Goal: Transaction & Acquisition: Purchase product/service

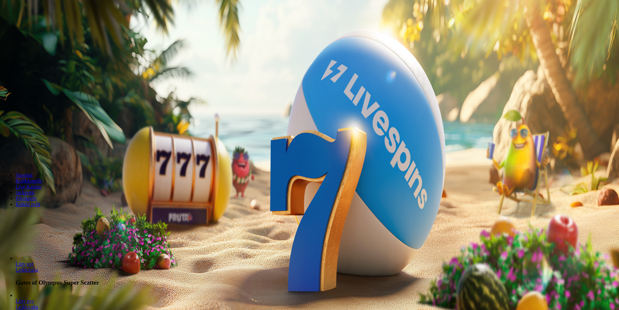
click at [43, 26] on span "Kirjaudu" at bounding box center [45, 23] width 16 height 5
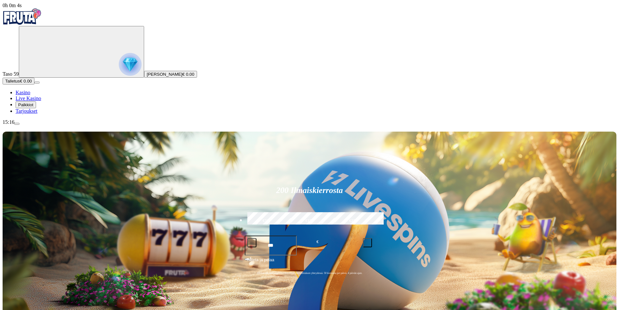
click at [37, 114] on span "Tarjoukset" at bounding box center [27, 111] width 22 height 6
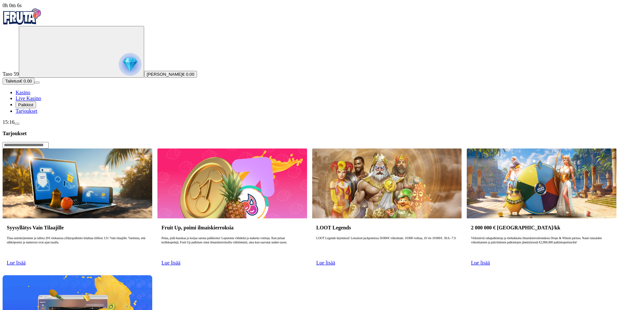
click at [33, 107] on span "Palkkiot" at bounding box center [25, 104] width 15 height 5
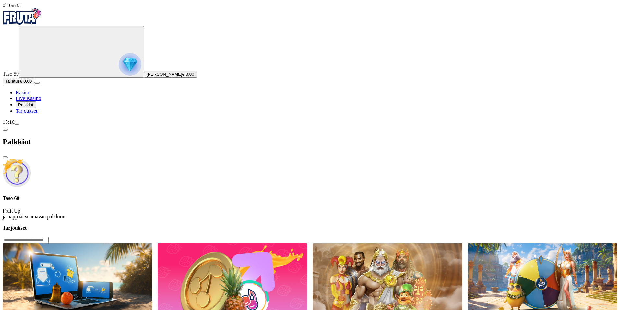
click at [5, 157] on span "close icon" at bounding box center [5, 157] width 0 height 0
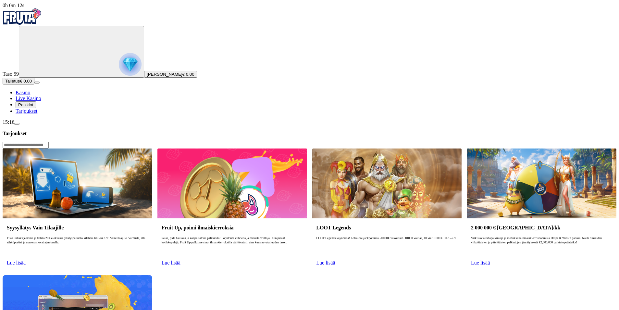
click at [356, 235] on div "Syysyllätys Vain Tilaajille Tilaa uutiskirjeemme ja talleta 20 € elokuussa yllä…" at bounding box center [310, 272] width 614 height 248
click at [20, 83] on span "Talletus" at bounding box center [12, 81] width 15 height 5
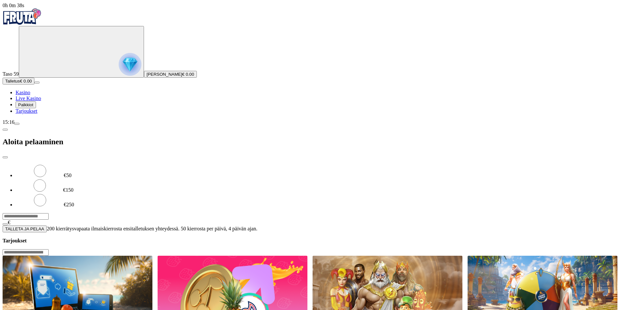
click at [49, 213] on input "***" at bounding box center [26, 216] width 46 height 6
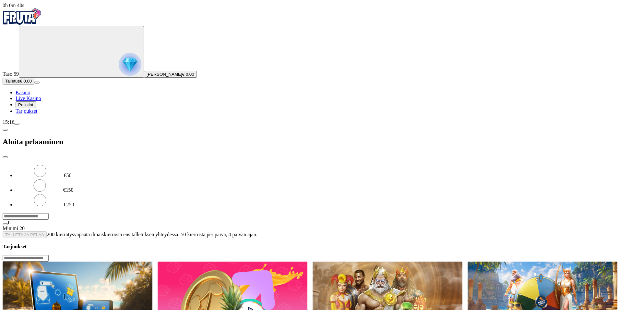
type input "*"
click at [49, 213] on input "**" at bounding box center [26, 216] width 46 height 6
type input "*"
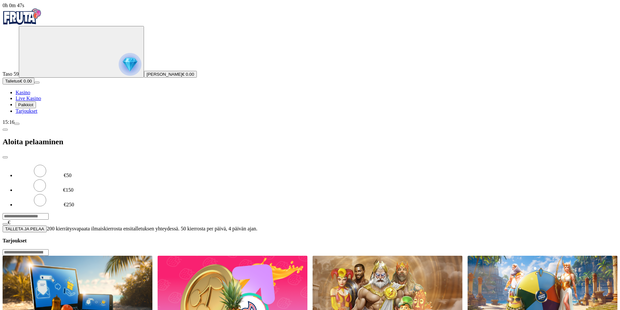
type input "**"
click at [44, 226] on span "TALLETA JA PELAA" at bounding box center [24, 228] width 39 height 5
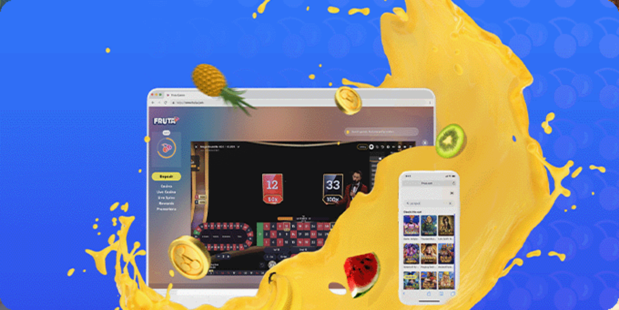
click at [31, 20] on img "Primary" at bounding box center [22, 16] width 39 height 16
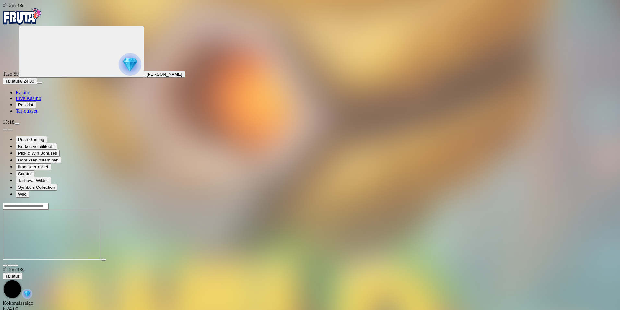
click at [350, 261] on div at bounding box center [310, 234] width 615 height 51
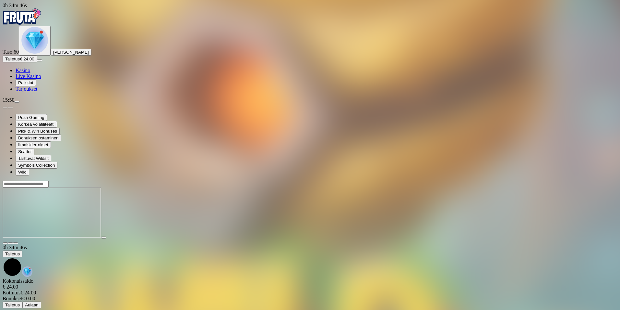
click at [40, 23] on img "Primary" at bounding box center [22, 16] width 39 height 16
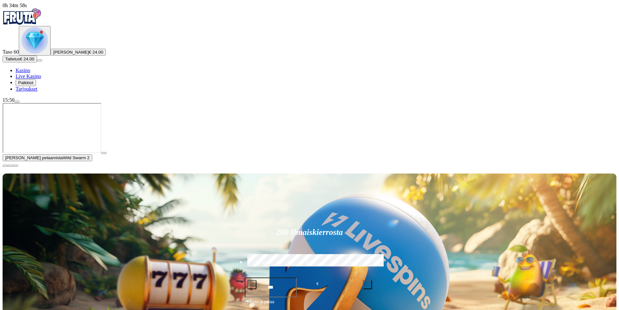
click at [5, 165] on span "close icon" at bounding box center [5, 165] width 0 height 0
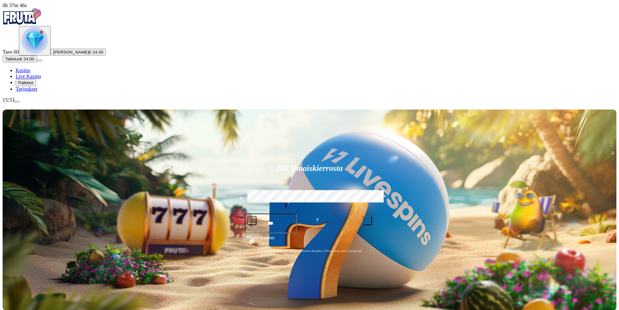
click at [37, 62] on button "Talletus € 24.00" at bounding box center [20, 58] width 34 height 7
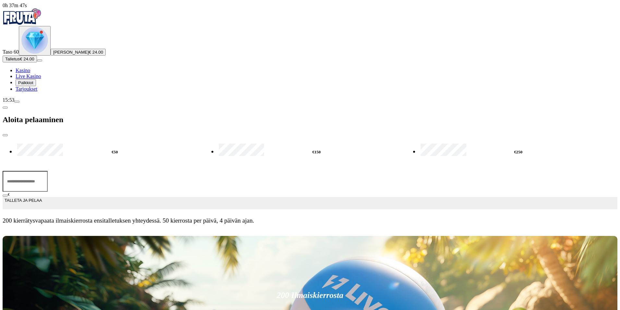
click at [48, 171] on input "***" at bounding box center [25, 181] width 45 height 21
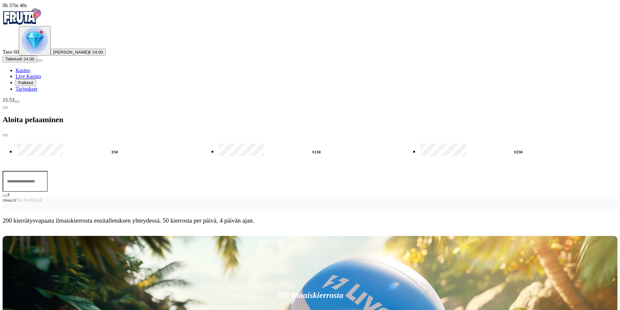
type input "*"
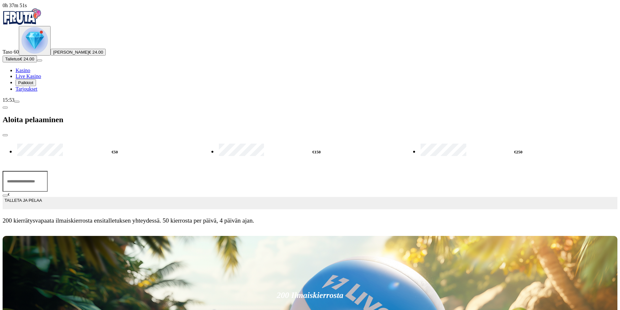
type input "**"
click at [42, 197] on span "TALLETA JA PELAA" at bounding box center [23, 203] width 37 height 12
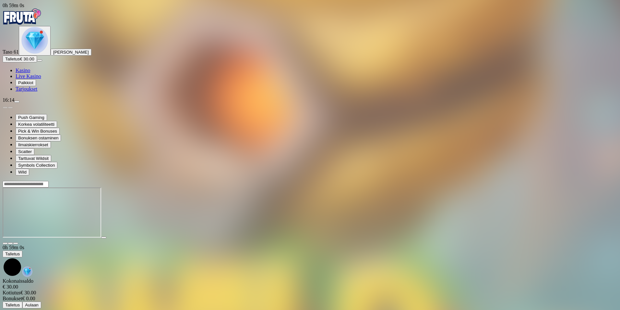
click at [5, 243] on span "close icon" at bounding box center [5, 243] width 0 height 0
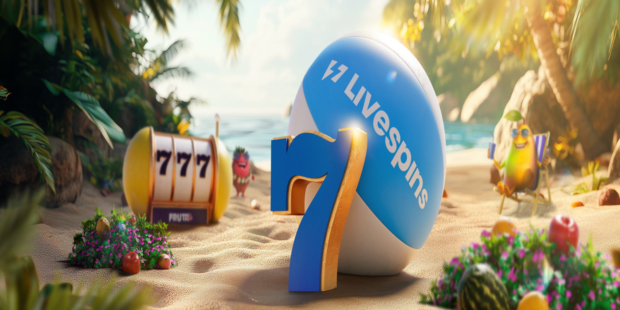
click at [49, 191] on input "***" at bounding box center [26, 194] width 46 height 6
type input "***"
click at [44, 204] on span "TALLETA JA PELAA" at bounding box center [24, 206] width 39 height 5
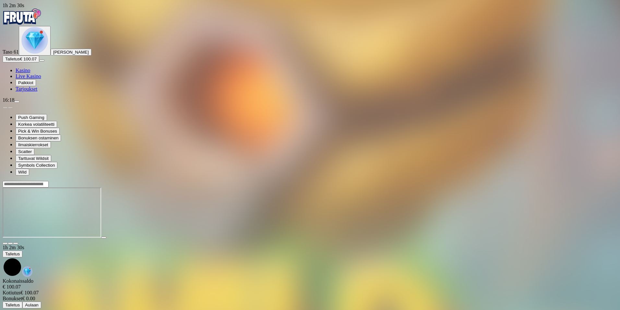
click at [5, 243] on span "close icon" at bounding box center [5, 243] width 0 height 0
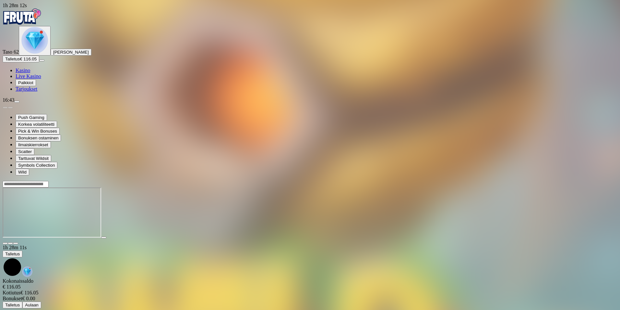
click at [5, 243] on span "close icon" at bounding box center [5, 243] width 0 height 0
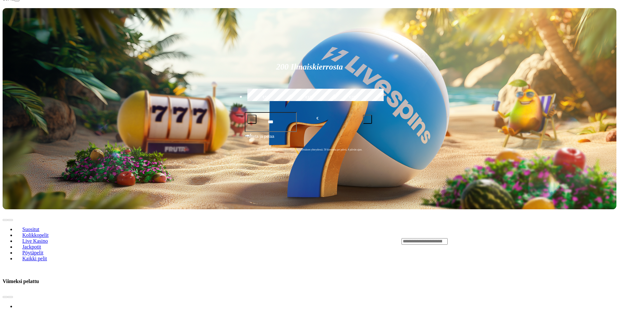
scroll to position [104, 0]
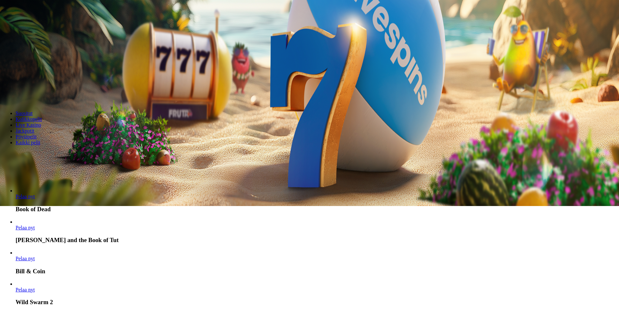
click at [35, 193] on link "Pelaa nyt" at bounding box center [25, 196] width 19 height 6
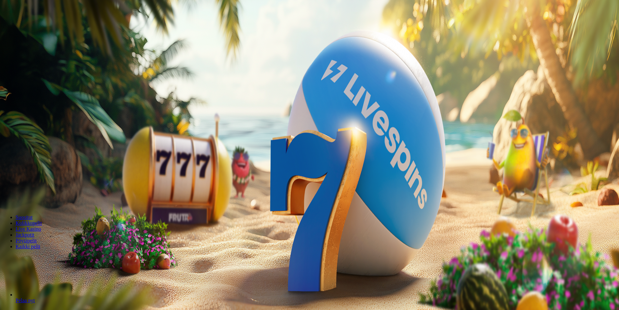
click at [17, 102] on span "menu icon" at bounding box center [17, 102] width 0 height 0
click at [23, 179] on button "Kotiutus" at bounding box center [13, 182] width 21 height 7
click at [49, 137] on input "number" at bounding box center [26, 140] width 46 height 6
type input "***"
click at [27, 150] on span "Ulosmaksu" at bounding box center [15, 152] width 21 height 5
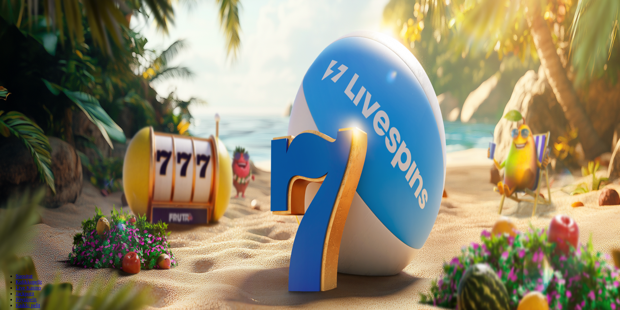
click at [5, 135] on span "close icon" at bounding box center [5, 135] width 0 height 0
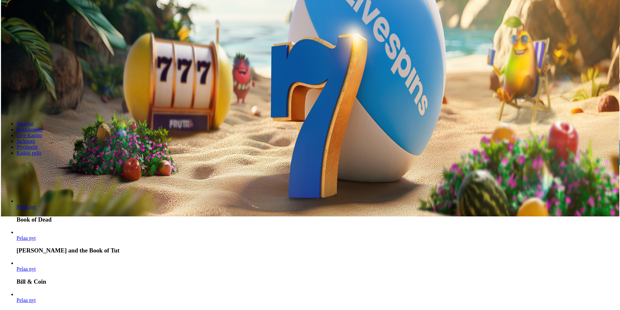
scroll to position [130, 0]
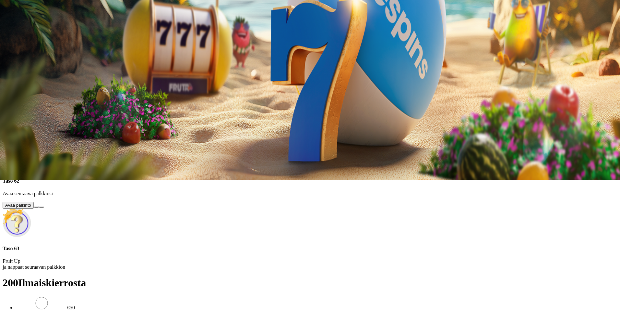
click at [39, 71] on button at bounding box center [36, 72] width 5 height 2
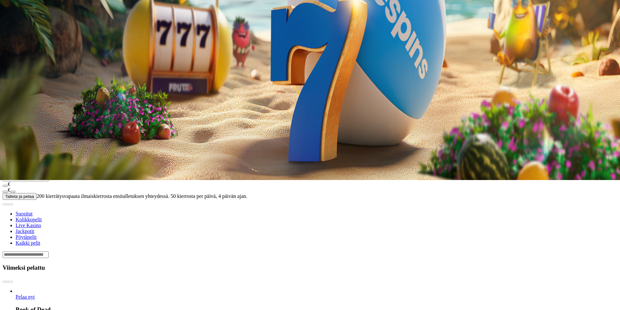
click at [31, 98] on span "Avaa palkinto" at bounding box center [18, 95] width 26 height 5
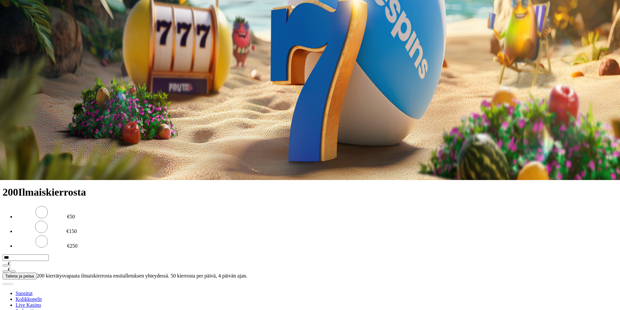
click at [31, 169] on button at bounding box center [28, 170] width 5 height 2
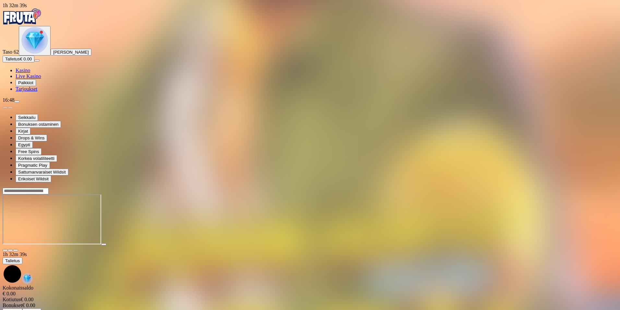
click at [33, 85] on span "Palkkiot" at bounding box center [25, 82] width 15 height 5
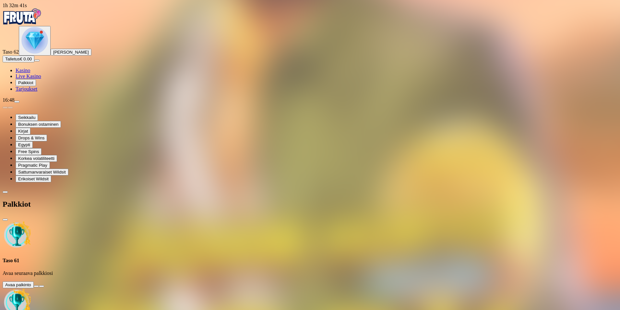
click at [39, 285] on button at bounding box center [36, 286] width 5 height 2
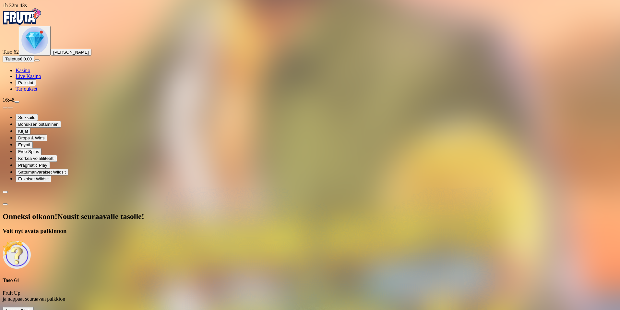
click at [31, 308] on span "Avaa palkinto" at bounding box center [18, 310] width 26 height 5
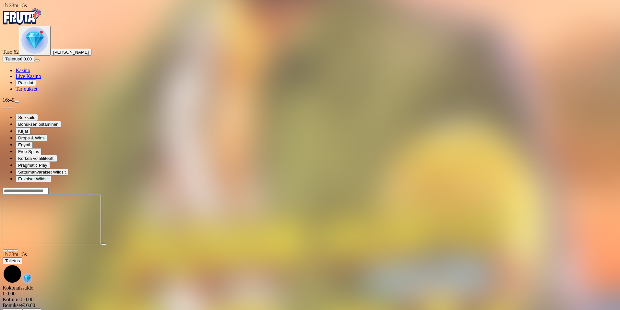
click at [33, 85] on span "Palkkiot" at bounding box center [25, 82] width 15 height 5
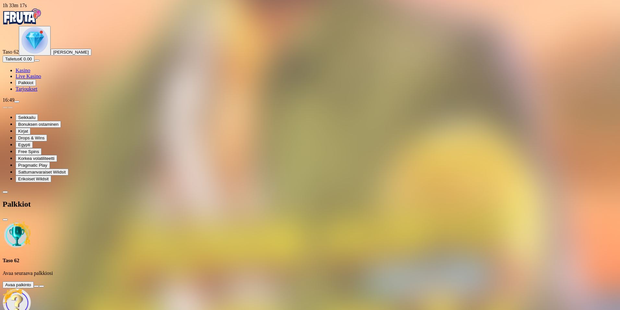
click at [39, 285] on button at bounding box center [36, 286] width 5 height 2
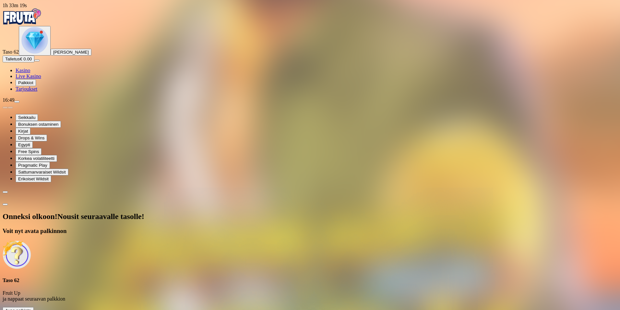
click at [31, 308] on span "Avaa palkinto" at bounding box center [18, 310] width 26 height 5
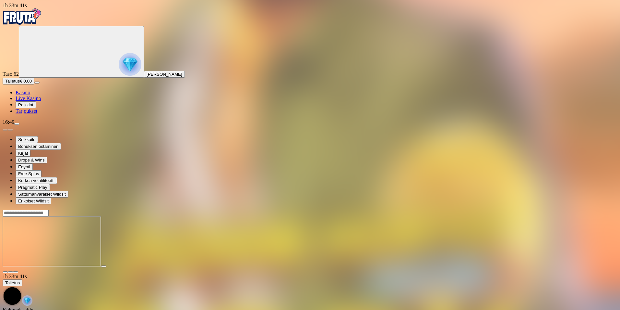
click at [42, 23] on img "Primary" at bounding box center [22, 16] width 39 height 16
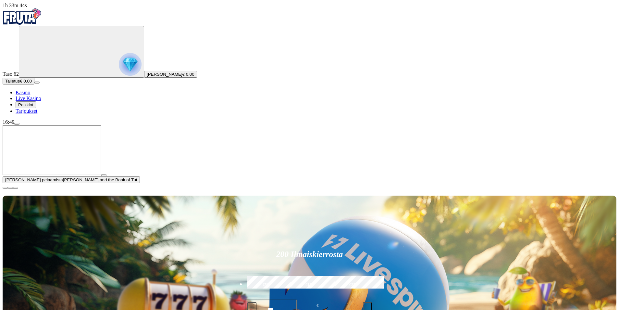
click at [8, 189] on button "button" at bounding box center [5, 188] width 5 height 2
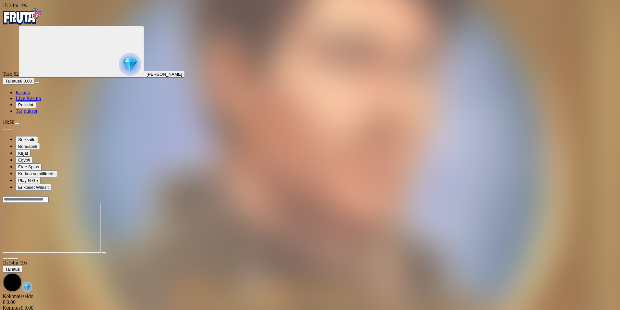
click at [42, 22] on img "Primary" at bounding box center [22, 16] width 39 height 16
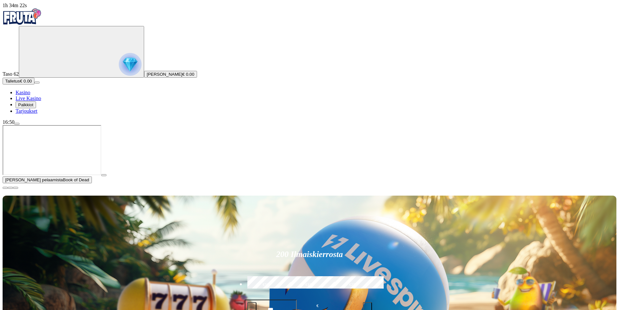
click at [8, 189] on button "button" at bounding box center [5, 188] width 5 height 2
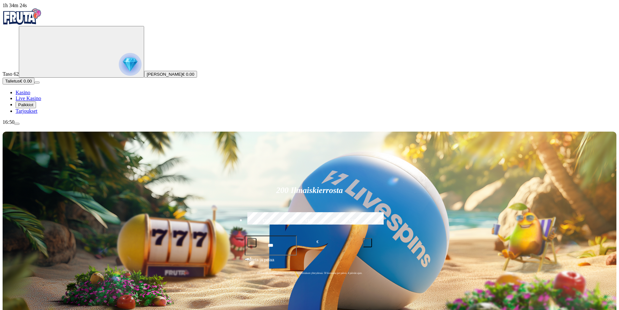
click at [17, 124] on span "menu icon" at bounding box center [17, 124] width 0 height 0
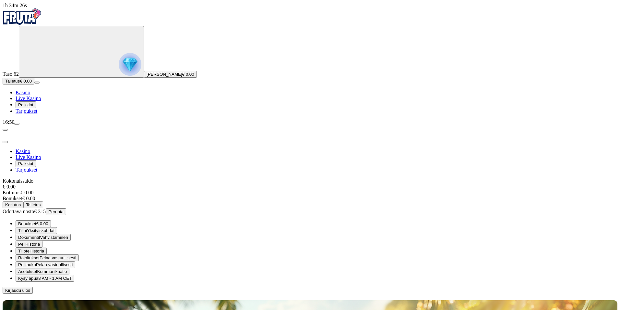
click at [17, 124] on span "menu icon" at bounding box center [17, 124] width 0 height 0
click at [31, 107] on span "Palkkiot" at bounding box center [25, 104] width 15 height 5
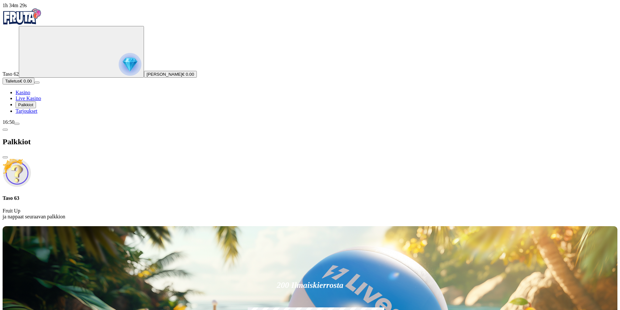
click at [17, 124] on span "menu icon" at bounding box center [17, 124] width 0 height 0
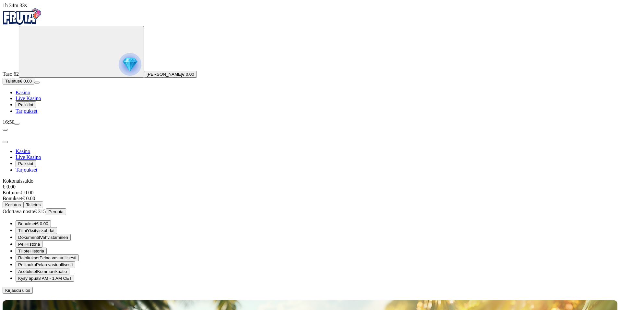
click at [18, 221] on span "smiley icon" at bounding box center [18, 223] width 0 height 5
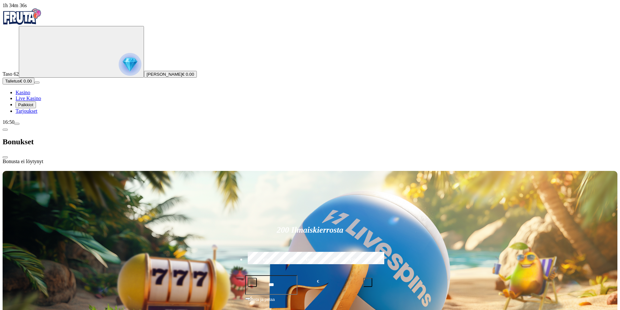
click at [5, 157] on span "close icon" at bounding box center [5, 157] width 0 height 0
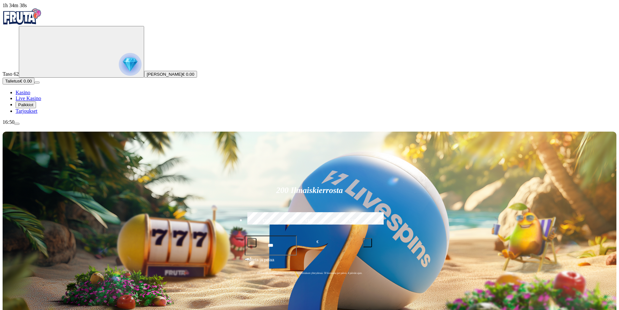
click at [17, 124] on span "menu icon" at bounding box center [17, 124] width 0 height 0
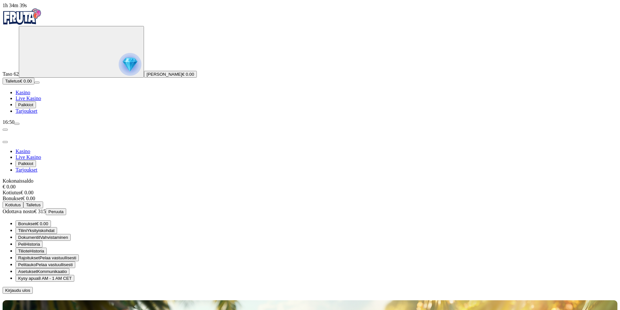
click at [17, 124] on span "menu icon" at bounding box center [17, 124] width 0 height 0
click at [30, 287] on span "Kirjaudu ulos" at bounding box center [17, 289] width 25 height 5
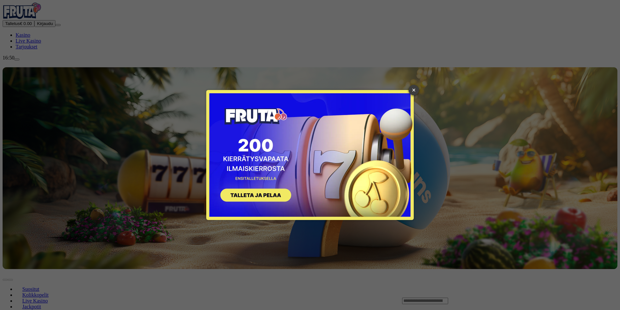
click at [412, 90] on link "×" at bounding box center [414, 90] width 10 height 10
